Goal: Task Accomplishment & Management: Manage account settings

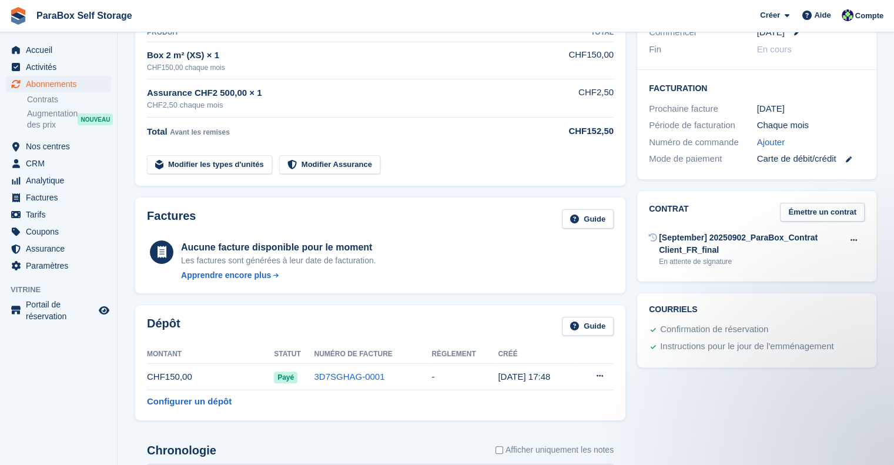
scroll to position [252, 0]
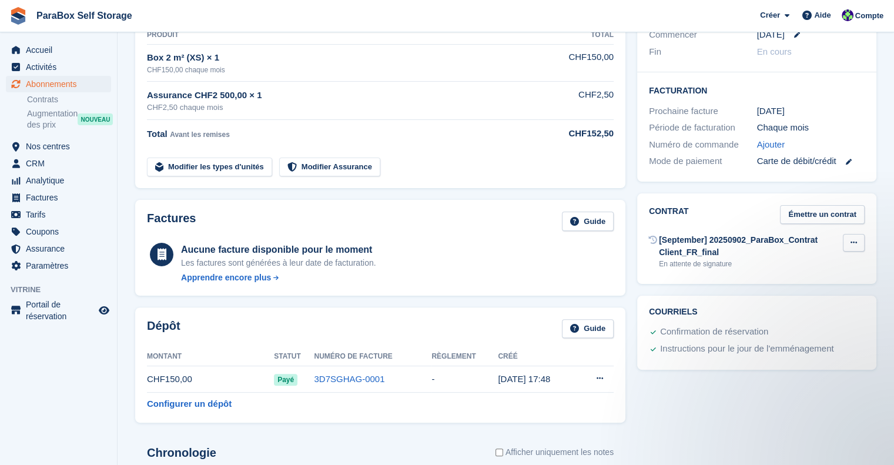
click at [852, 239] on icon at bounding box center [854, 243] width 6 height 8
click at [795, 342] on div "Instructions pour le jour de l'emménagement" at bounding box center [747, 349] width 174 height 14
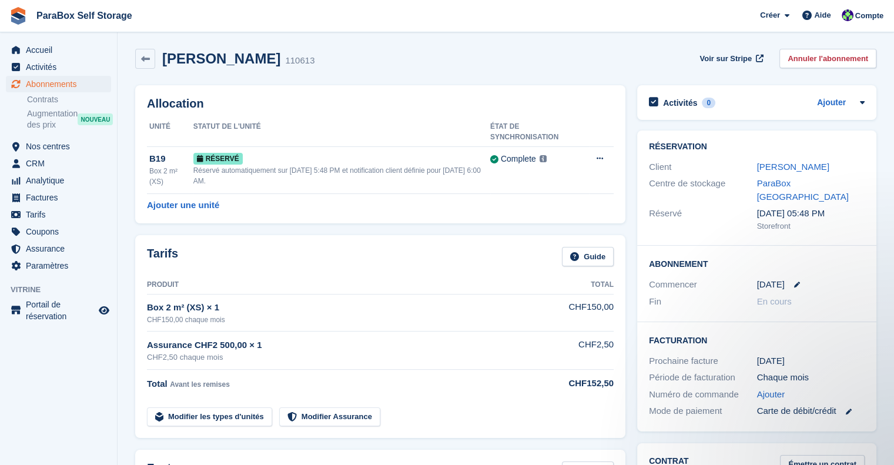
scroll to position [0, 0]
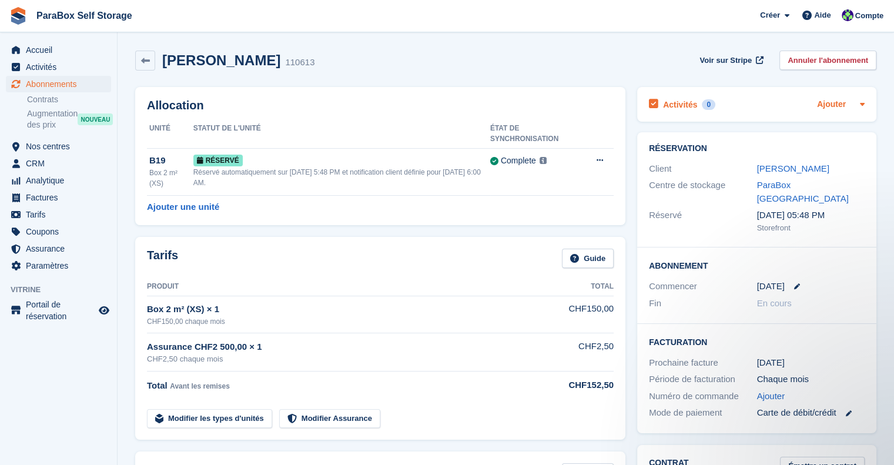
click at [845, 109] on link "Ajouter" at bounding box center [831, 105] width 29 height 14
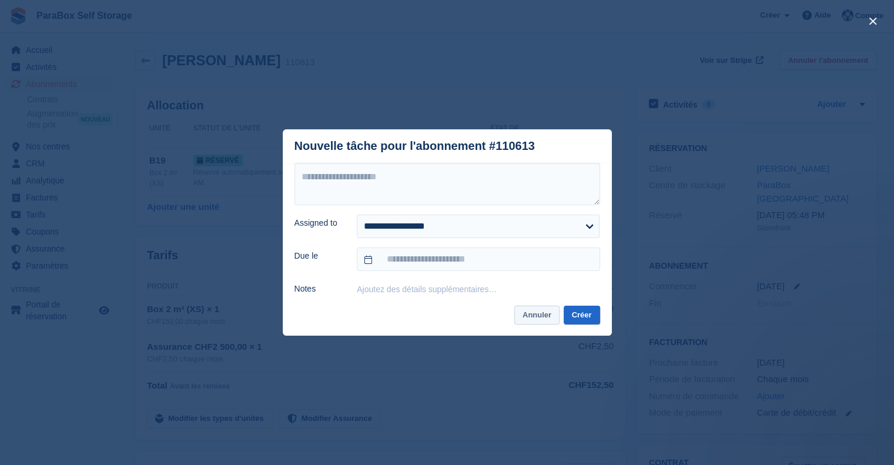
click at [536, 322] on button "Annuler" at bounding box center [536, 315] width 45 height 19
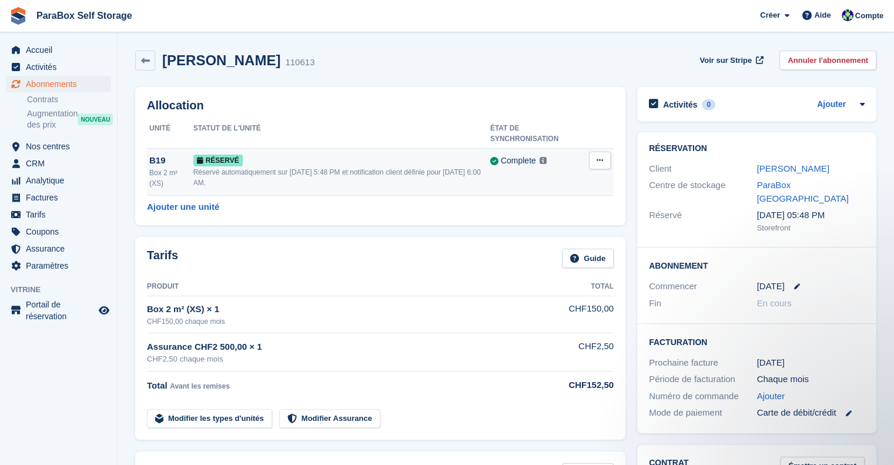
click at [597, 157] on icon at bounding box center [600, 160] width 6 height 8
click at [556, 182] on p "Accorder un accès anticipé" at bounding box center [554, 189] width 102 height 26
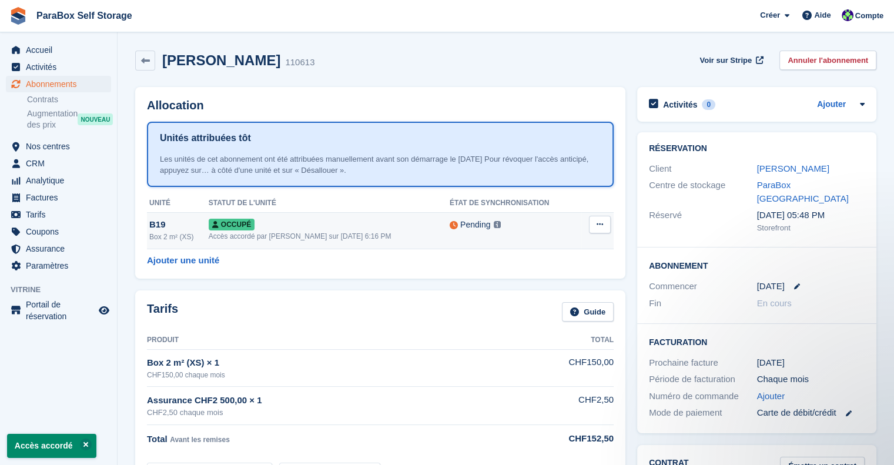
click at [603, 223] on icon at bounding box center [600, 224] width 6 height 8
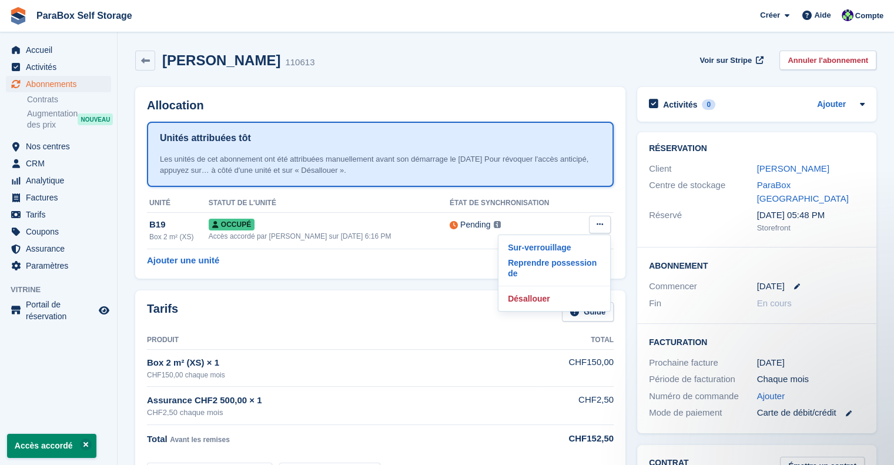
click at [525, 188] on div "Unités attribuées tôt Les unités de cet abonnement ont été attribuées manuellem…" at bounding box center [380, 186] width 467 height 128
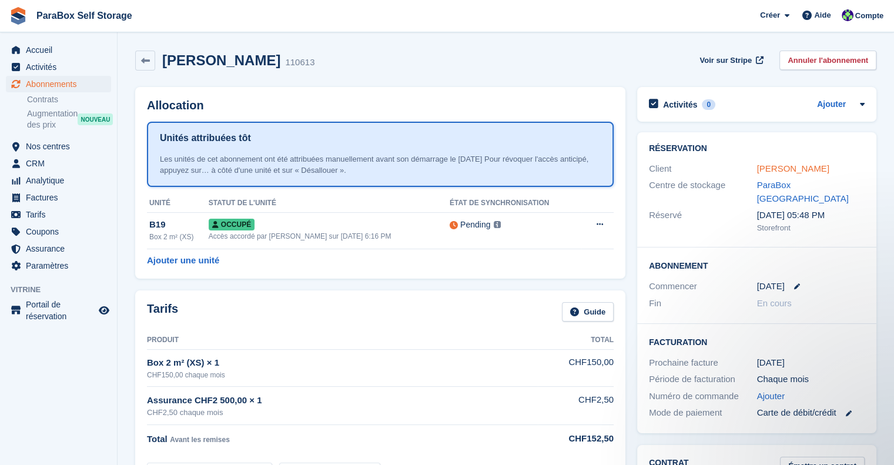
click at [815, 168] on link "Ana Luiza Da Silva" at bounding box center [793, 168] width 72 height 10
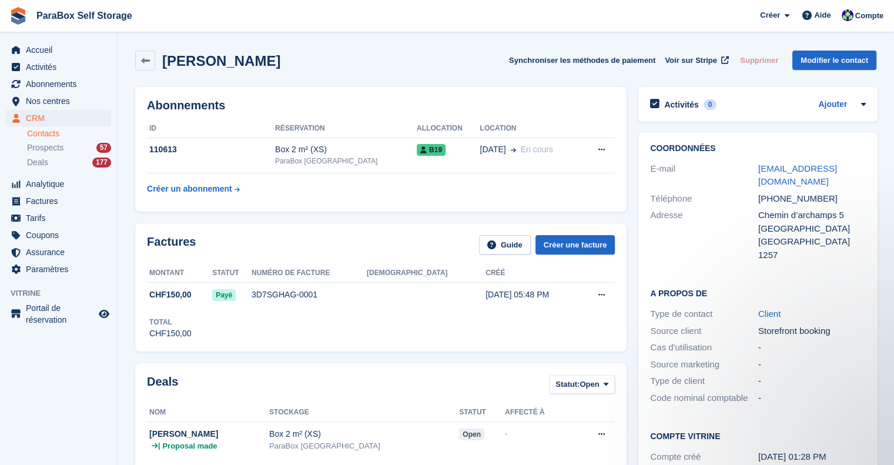
drag, startPoint x: 773, startPoint y: 179, endPoint x: 734, endPoint y: 166, distance: 40.7
click at [734, 166] on div "E-mail analuiza.mello09@gmail.com" at bounding box center [758, 175] width 216 height 30
copy div "analuiza.mello09@gmail.com"
click at [603, 151] on button at bounding box center [601, 150] width 22 height 18
click at [576, 111] on h2 "Abonnements" at bounding box center [381, 106] width 468 height 14
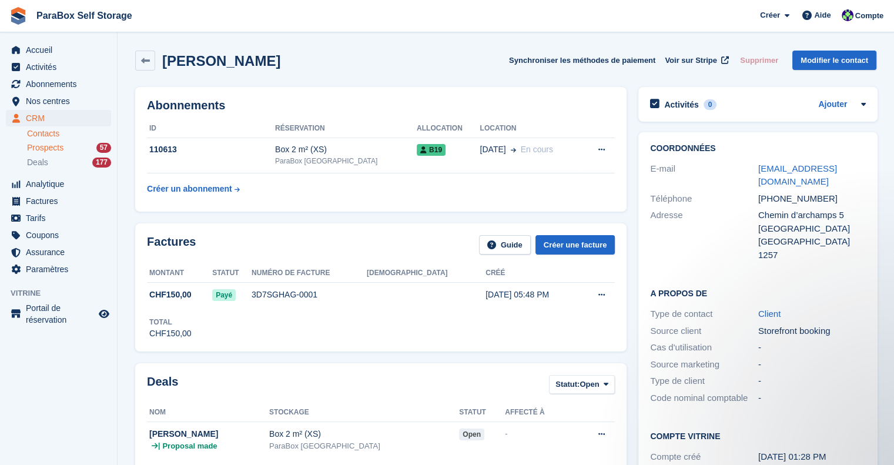
click at [69, 149] on div "Prospects 57" at bounding box center [69, 147] width 84 height 11
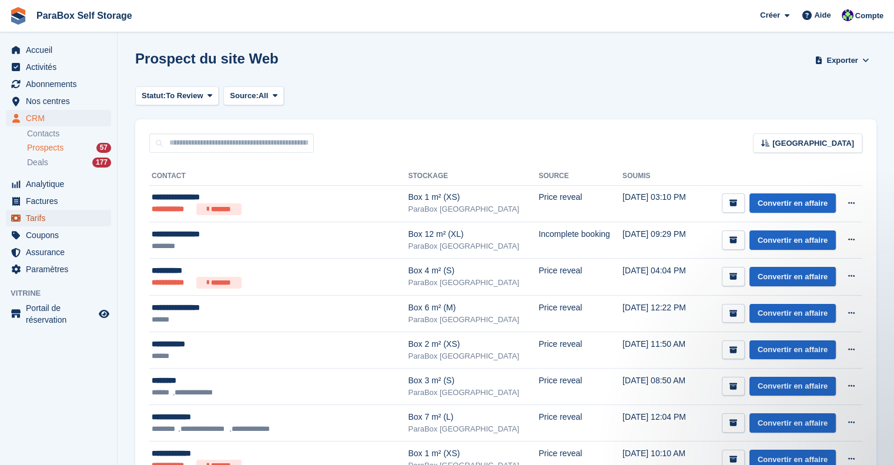
click at [63, 216] on span "Tarifs" at bounding box center [61, 218] width 71 height 16
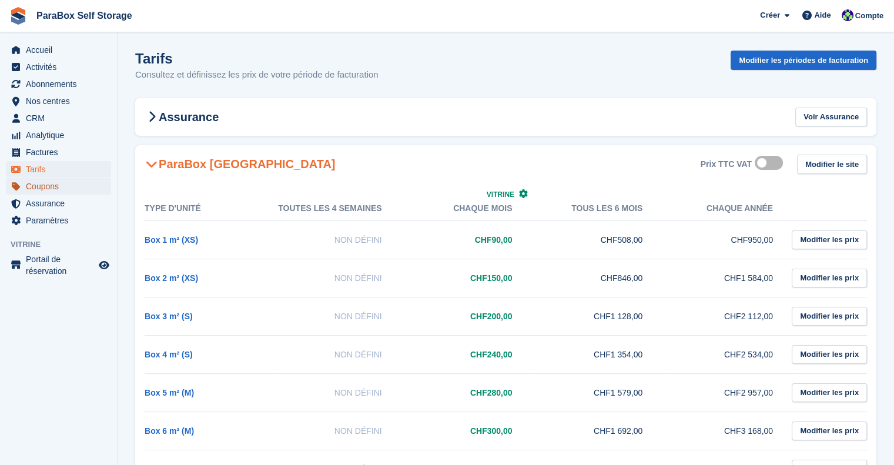
click at [55, 189] on span "Coupons" at bounding box center [61, 186] width 71 height 16
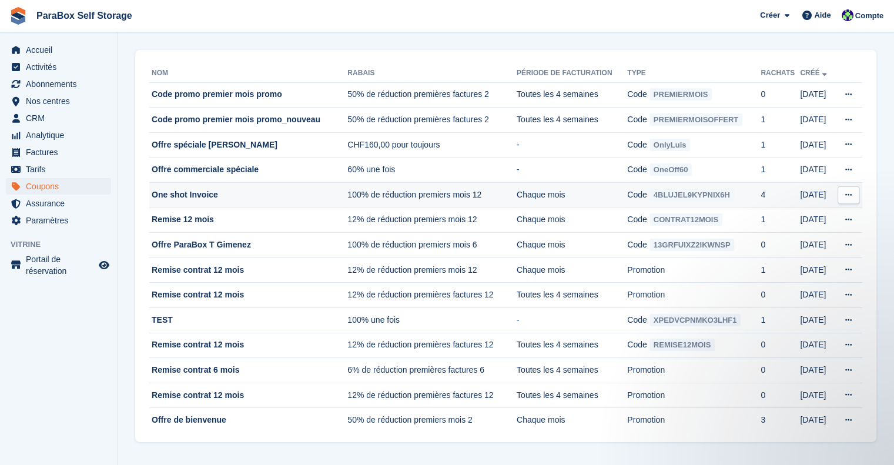
scroll to position [48, 0]
drag, startPoint x: 745, startPoint y: 195, endPoint x: 649, endPoint y: 199, distance: 96.5
click at [651, 196] on td "Code 4BLUJEL9KYPNIX6H" at bounding box center [693, 195] width 133 height 25
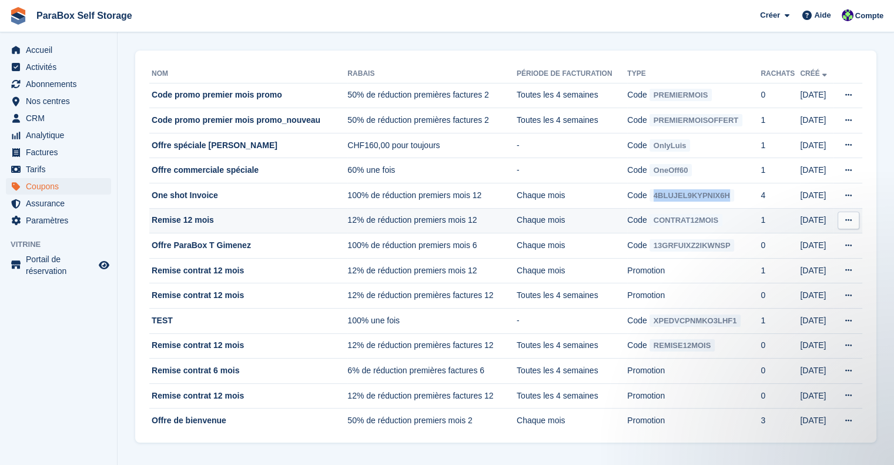
copy span "4BLUJEL9KYPNIX6H"
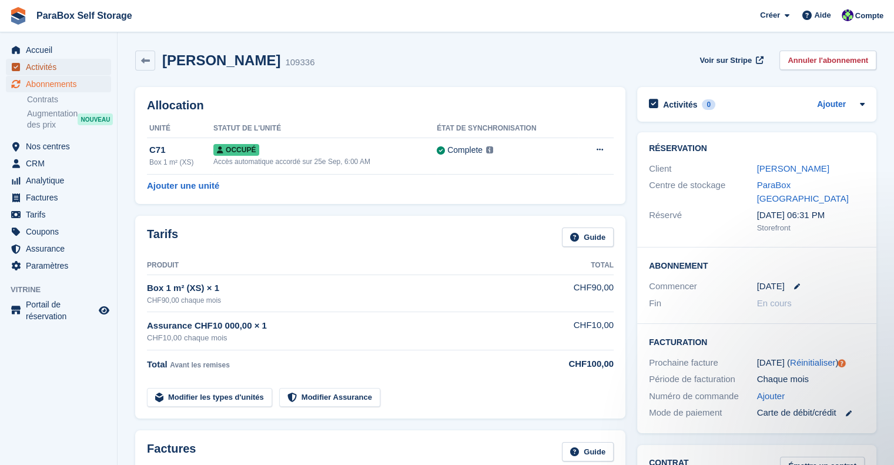
click at [52, 66] on span "Activités" at bounding box center [61, 67] width 71 height 16
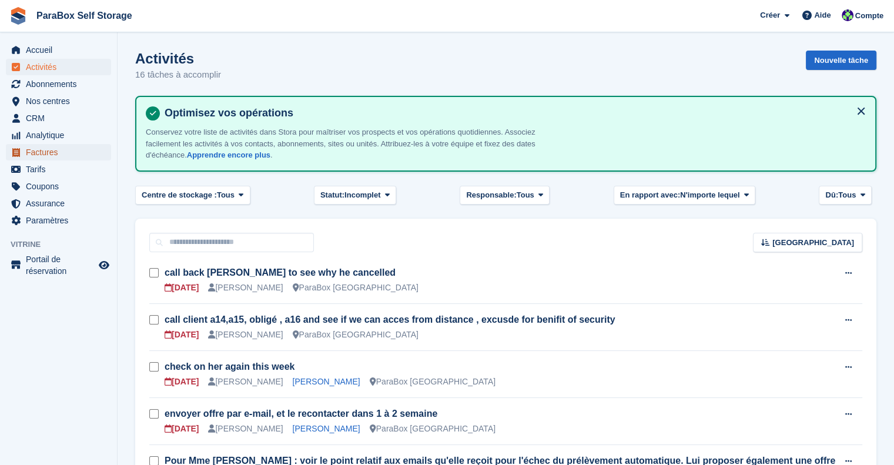
click at [51, 152] on span "Factures" at bounding box center [61, 152] width 71 height 16
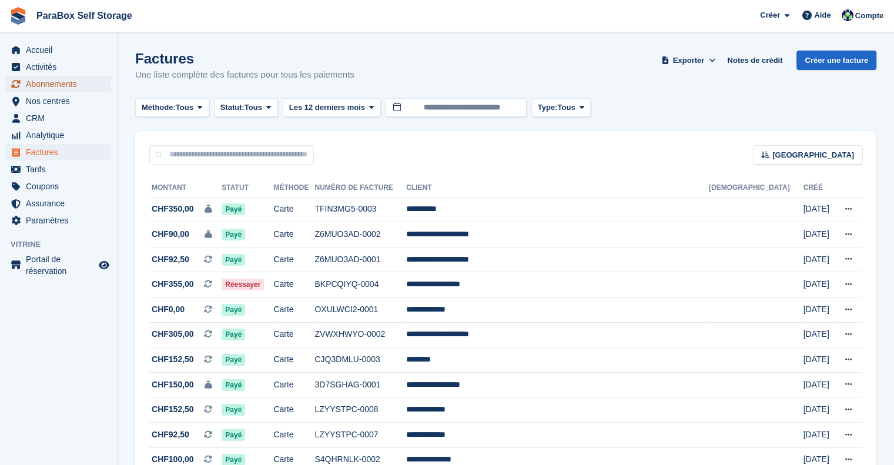
click at [61, 89] on span "Abonnements" at bounding box center [61, 84] width 71 height 16
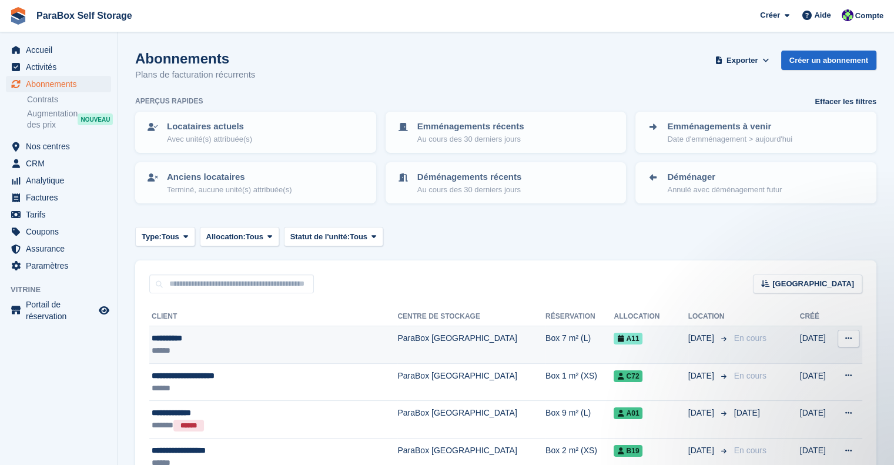
click at [840, 339] on button at bounding box center [849, 339] width 22 height 18
click at [795, 355] on p "Voir le client" at bounding box center [803, 361] width 102 height 15
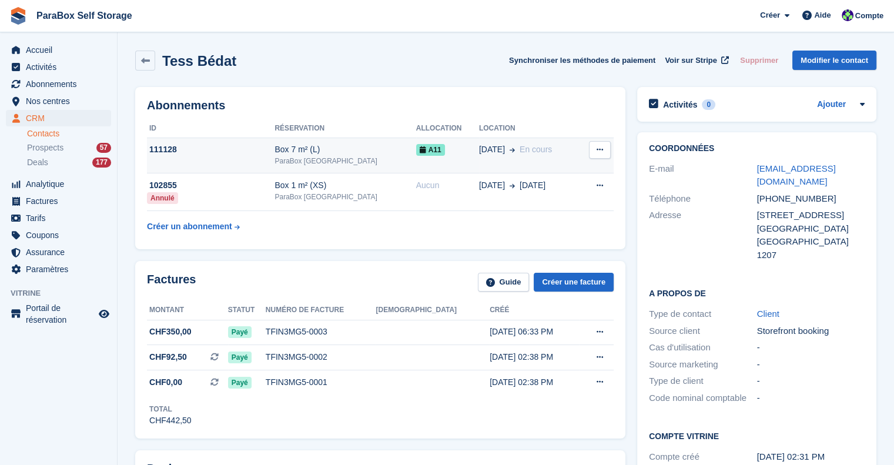
click at [606, 153] on button at bounding box center [600, 150] width 22 height 18
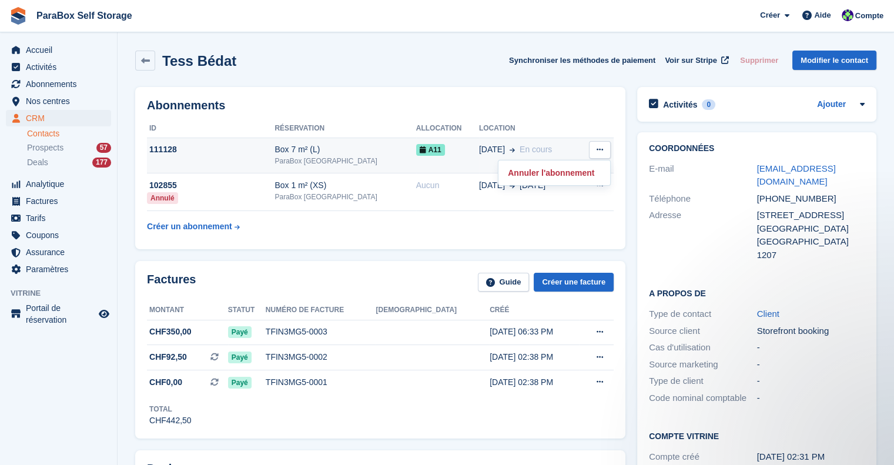
click at [523, 152] on span "En cours" at bounding box center [536, 149] width 32 height 9
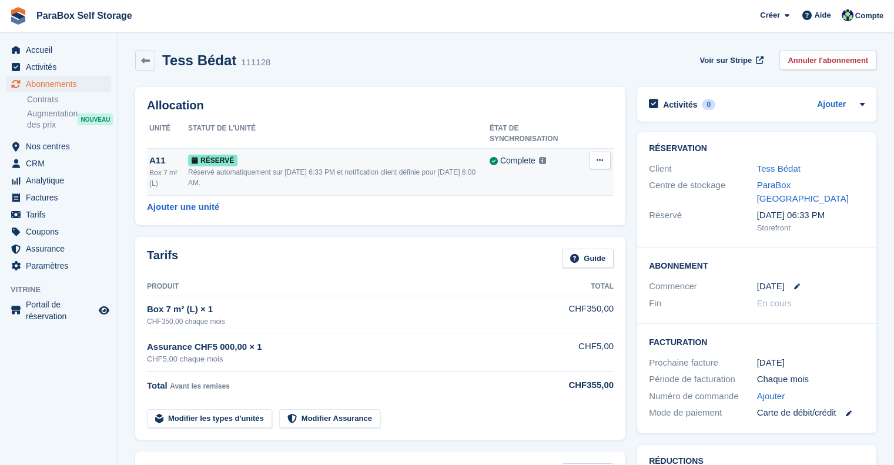
click at [604, 152] on button at bounding box center [600, 161] width 22 height 18
click at [557, 178] on p "Accorder un accès anticipé" at bounding box center [554, 189] width 102 height 26
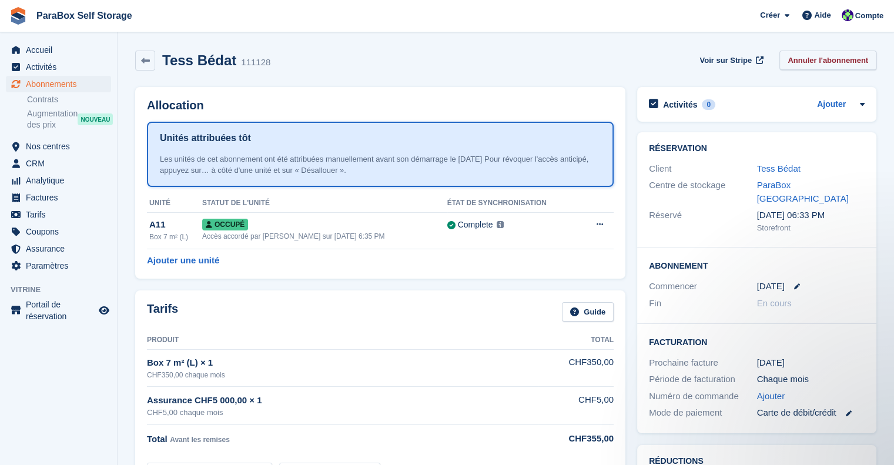
click at [827, 58] on link "Annuler l'abonnement" at bounding box center [828, 60] width 97 height 19
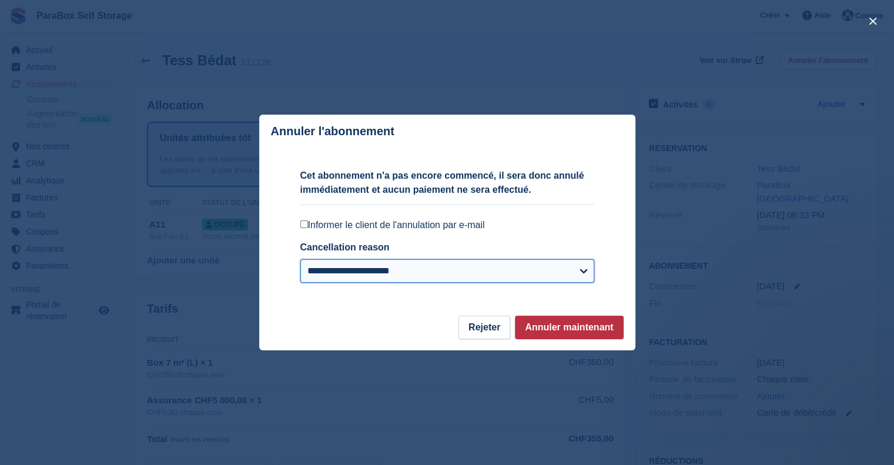
click at [511, 272] on select "**********" at bounding box center [447, 271] width 294 height 24
select select
click at [300, 260] on select "**********" at bounding box center [447, 271] width 294 height 24
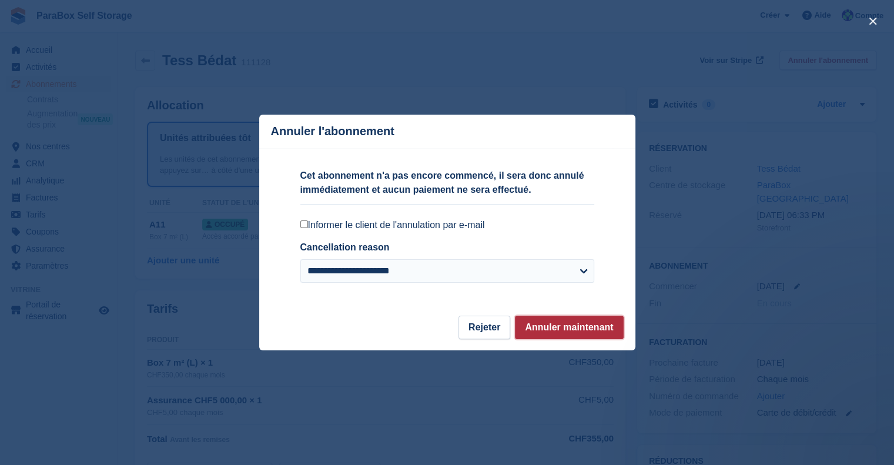
click at [548, 329] on button "Annuler maintenant" at bounding box center [569, 328] width 108 height 24
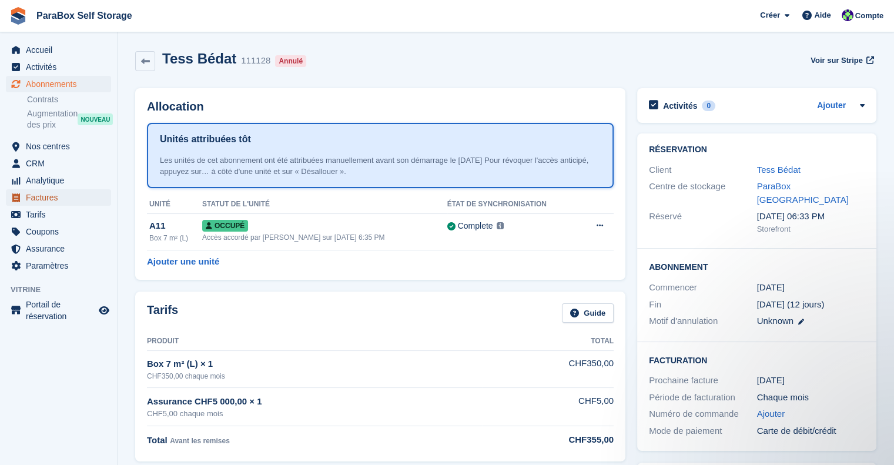
click at [68, 190] on span "Factures" at bounding box center [61, 197] width 71 height 16
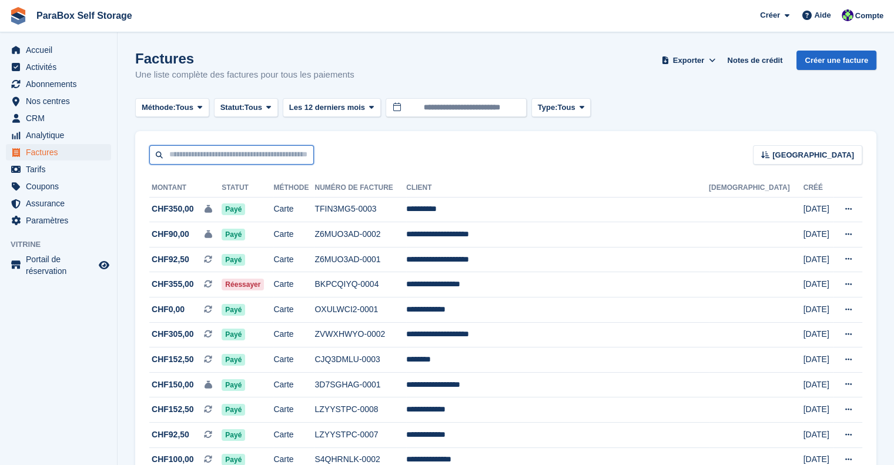
click at [213, 158] on input "text" at bounding box center [231, 154] width 165 height 19
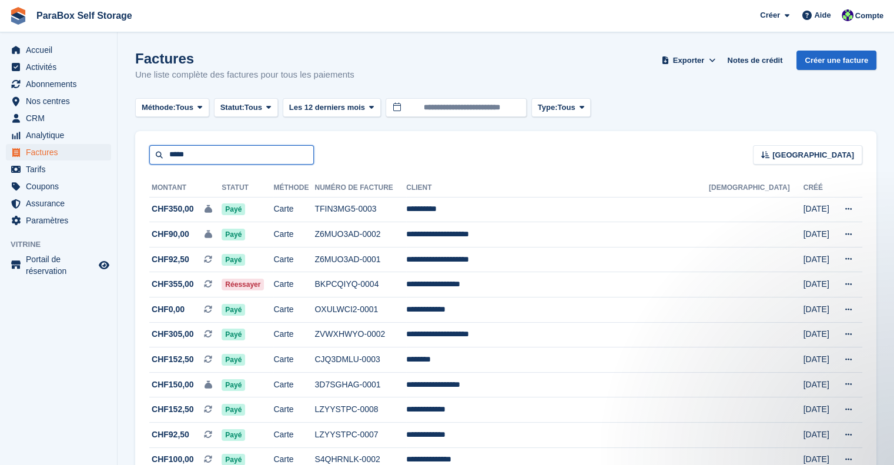
type input "*****"
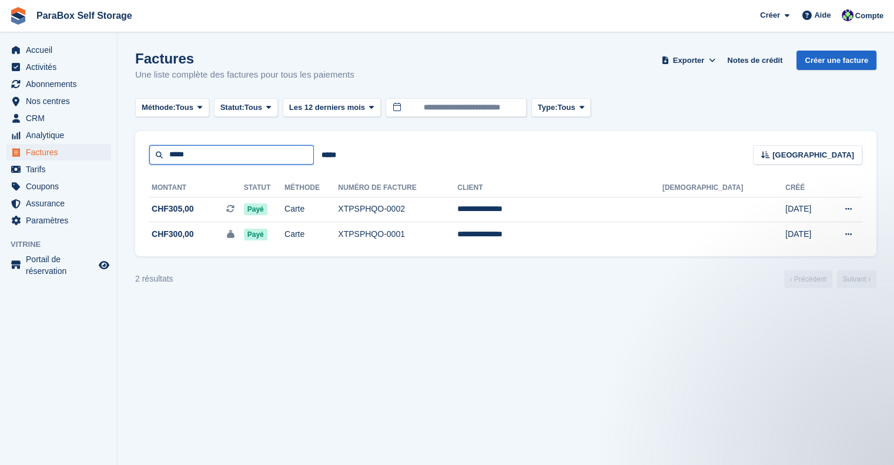
click at [195, 159] on input "*****" at bounding box center [231, 154] width 165 height 19
type input "*"
type input "****"
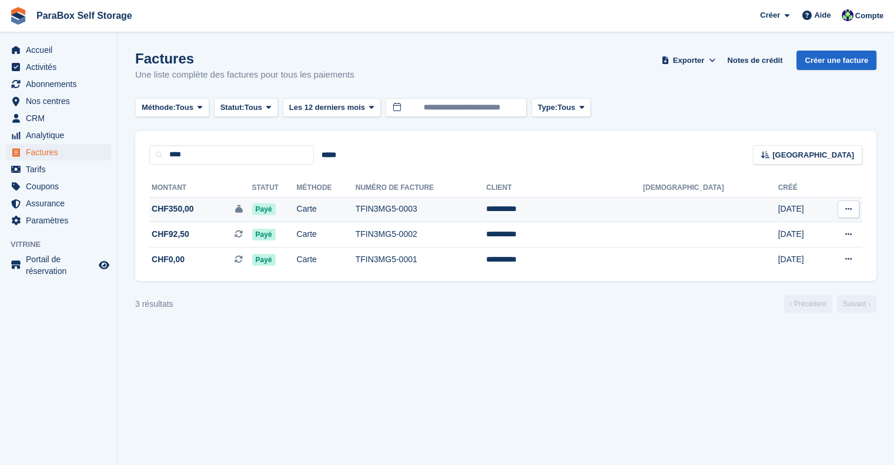
click at [850, 211] on icon at bounding box center [848, 209] width 6 height 8
click at [769, 255] on p "Voir sur Stripe" at bounding box center [803, 249] width 102 height 19
